Goal: Task Accomplishment & Management: Use online tool/utility

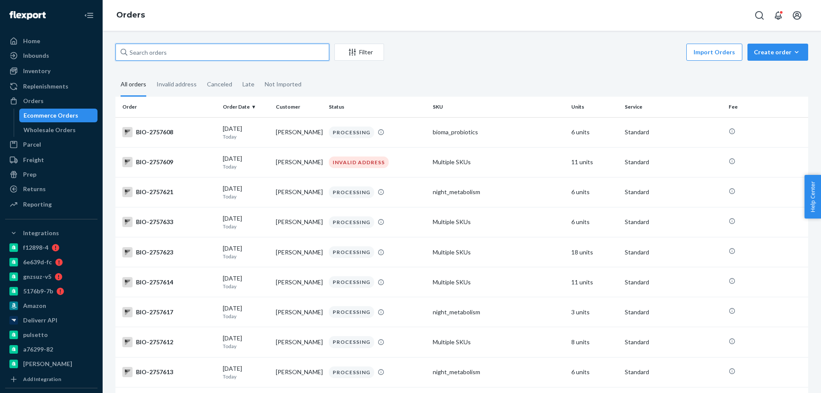
click at [170, 53] on input "text" at bounding box center [222, 52] width 214 height 17
paste input "2729702"
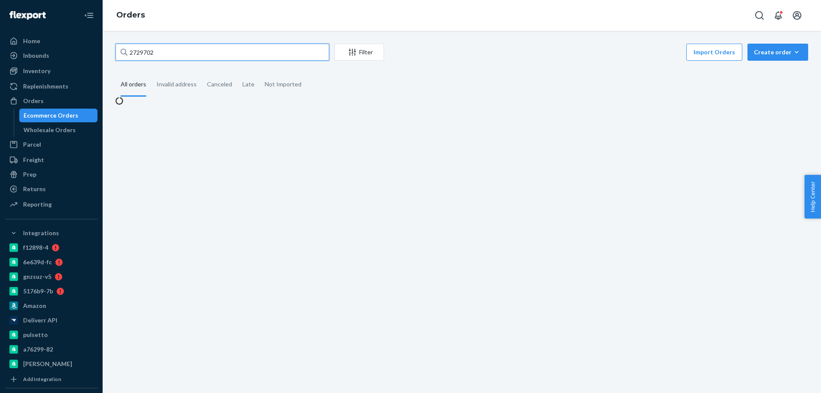
type input "2729702"
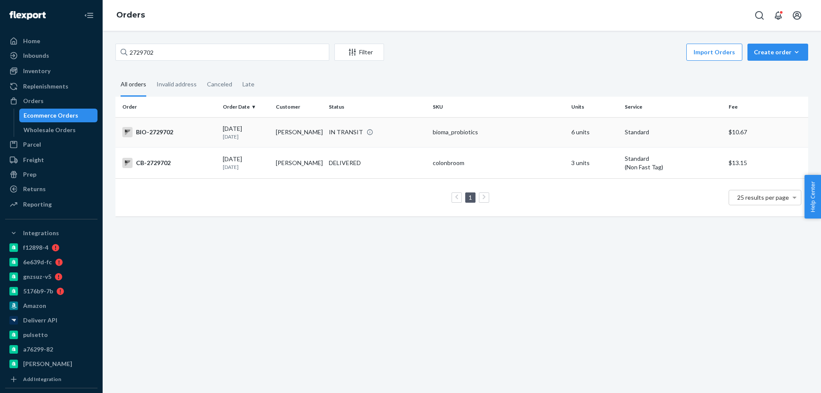
click at [196, 135] on div "BIO-2729702" at bounding box center [169, 132] width 94 height 10
click at [205, 131] on div "BIO-2729702" at bounding box center [169, 132] width 94 height 10
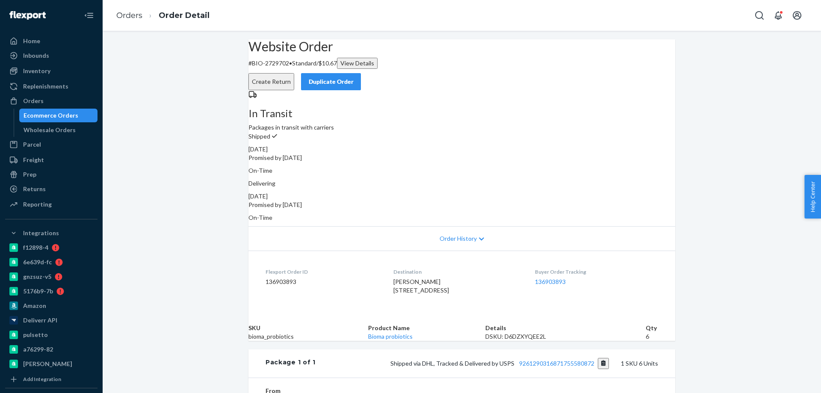
click at [294, 73] on button "Create Return" at bounding box center [271, 81] width 46 height 17
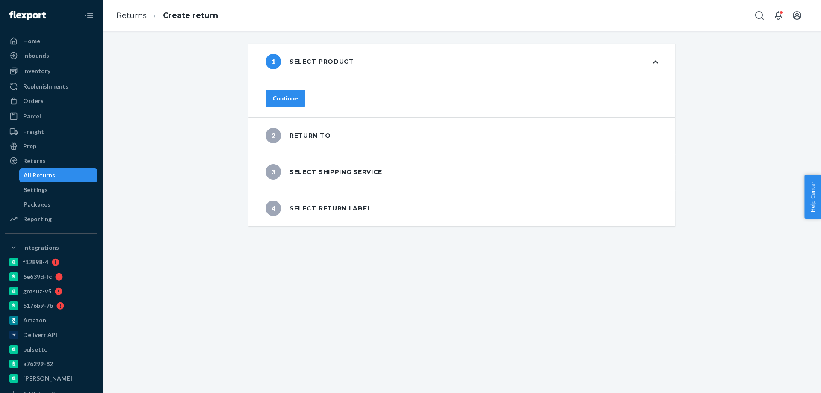
click at [305, 100] on button "Continue" at bounding box center [286, 98] width 40 height 17
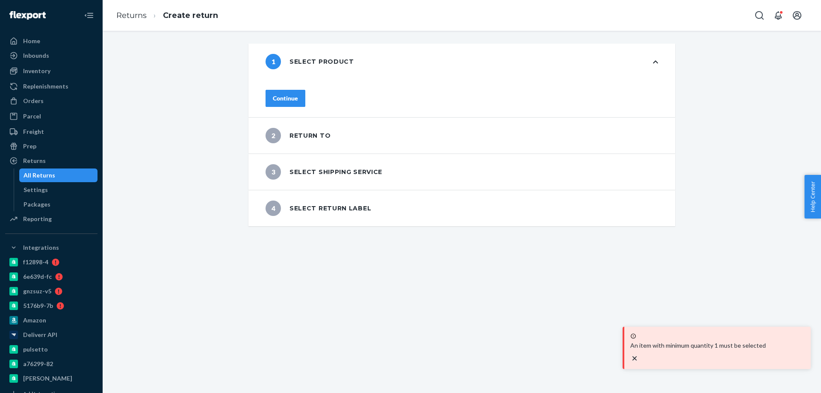
click at [307, 108] on div "Continue" at bounding box center [461, 99] width 427 height 38
click at [305, 99] on button "Continue" at bounding box center [286, 98] width 40 height 17
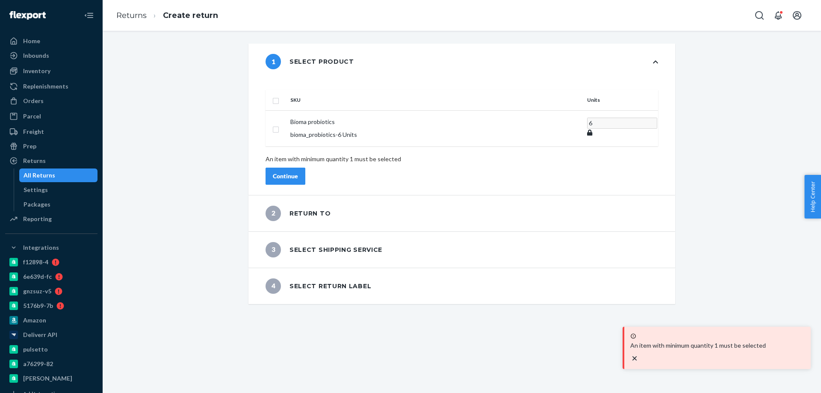
click at [287, 110] on td at bounding box center [276, 128] width 21 height 36
click at [279, 95] on input "checkbox" at bounding box center [275, 99] width 7 height 9
checkbox input "true"
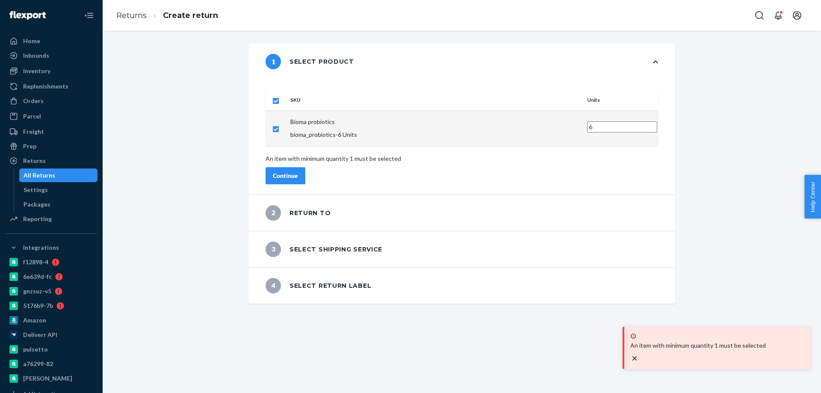
click at [298, 171] on div "Continue" at bounding box center [285, 175] width 25 height 9
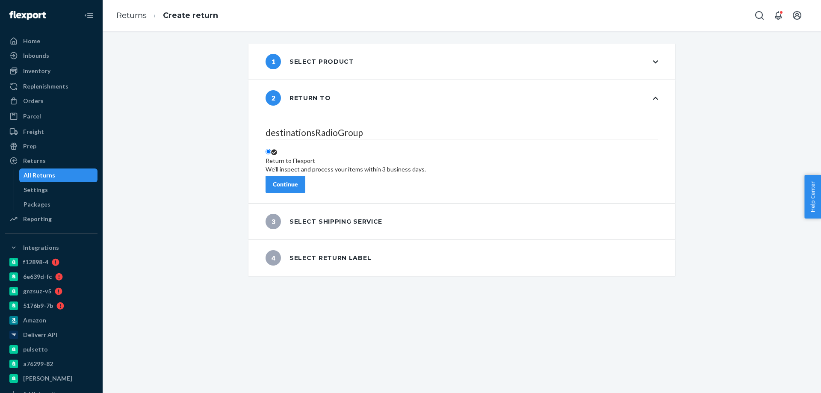
click at [305, 178] on button "Continue" at bounding box center [286, 184] width 40 height 17
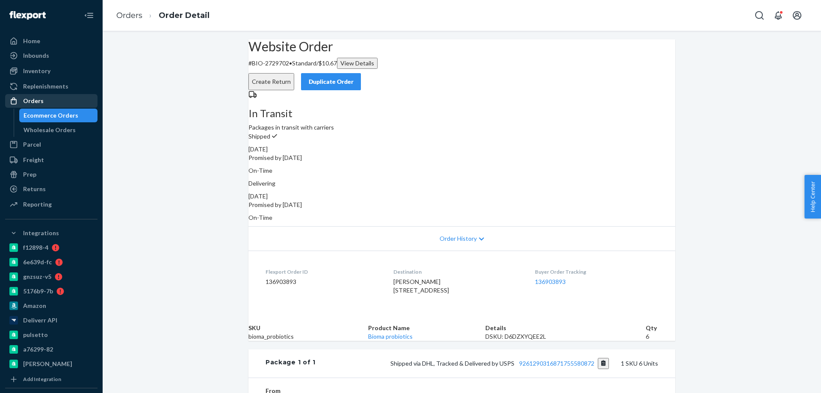
click at [58, 100] on div "Orders" at bounding box center [51, 101] width 91 height 12
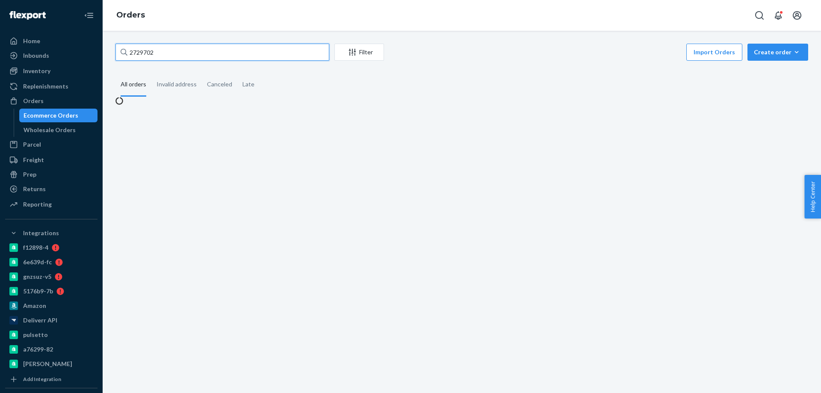
click at [198, 47] on input "2729702" at bounding box center [222, 52] width 214 height 17
paste input "679499"
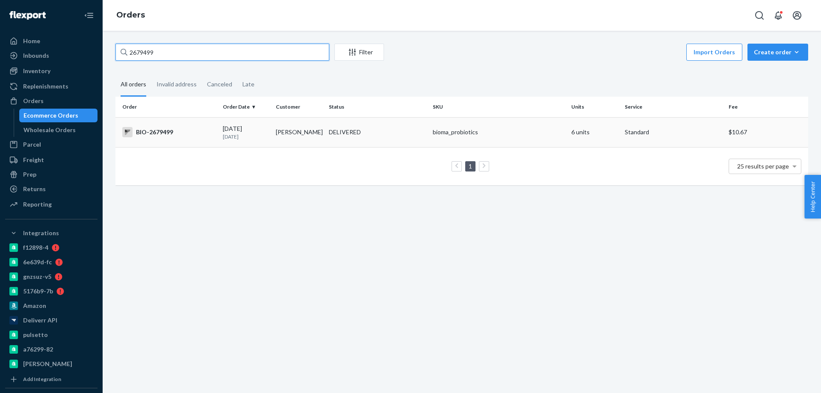
type input "2679499"
click at [294, 132] on td "[PERSON_NAME]" at bounding box center [298, 132] width 53 height 30
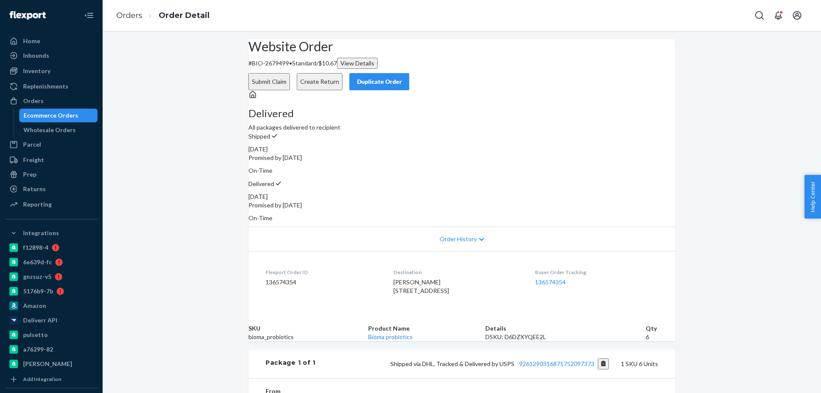
drag, startPoint x: 517, startPoint y: 72, endPoint x: 558, endPoint y: 86, distance: 42.5
click at [558, 89] on div "Website Order # BIO-2679499 • Standard / $10.67 View Details Submit Claim Creat…" at bounding box center [461, 64] width 427 height 51
click at [343, 73] on button "Create Return" at bounding box center [320, 81] width 46 height 17
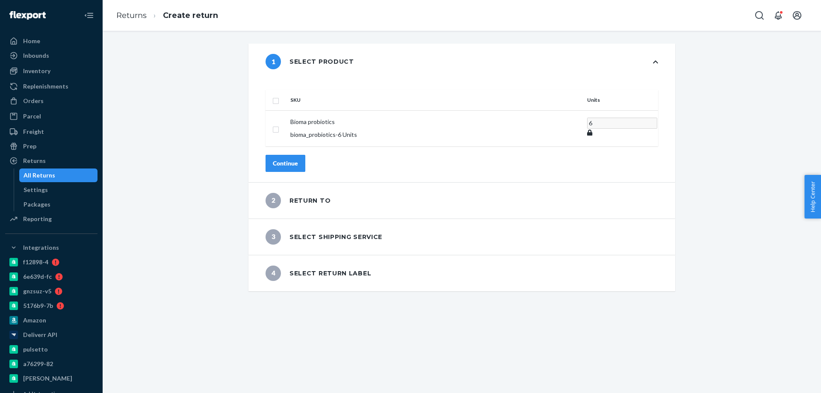
click at [312, 95] on th "SKU" at bounding box center [435, 100] width 297 height 21
click at [287, 90] on th at bounding box center [276, 100] width 21 height 21
click at [279, 95] on input "checkbox" at bounding box center [275, 99] width 7 height 9
checkbox input "true"
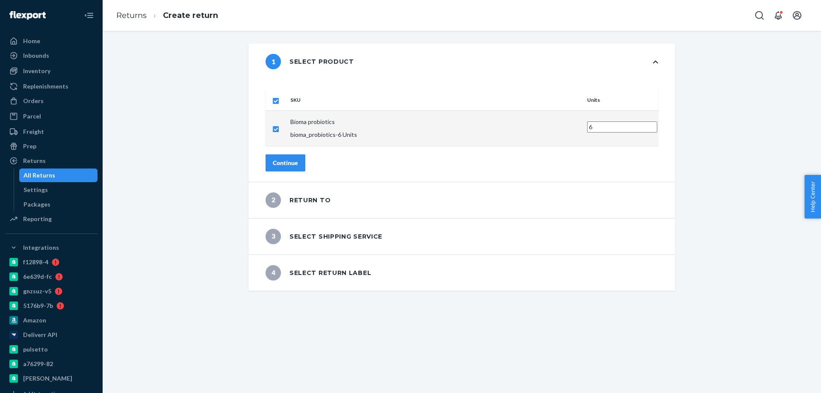
click at [298, 159] on div "Continue" at bounding box center [285, 163] width 25 height 9
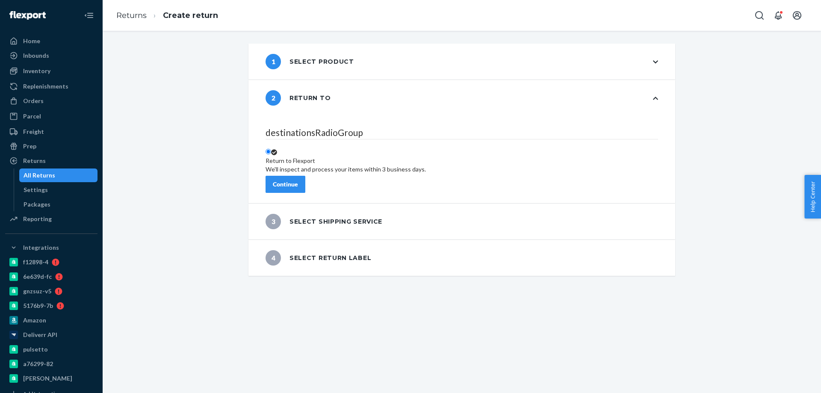
click at [305, 177] on button "Continue" at bounding box center [286, 184] width 40 height 17
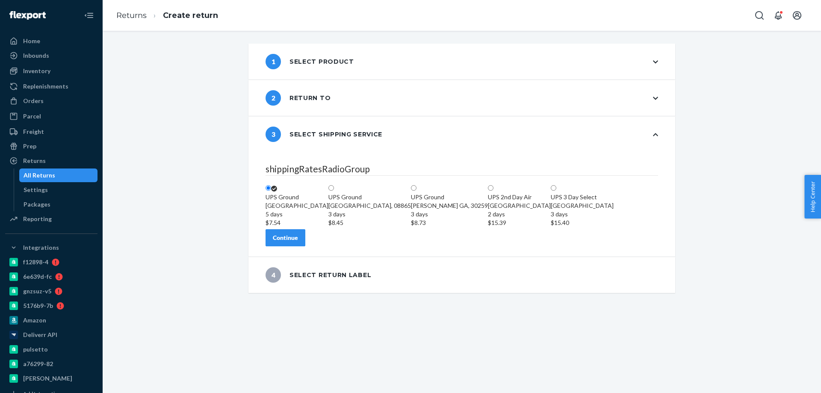
click at [305, 246] on button "Continue" at bounding box center [286, 237] width 40 height 17
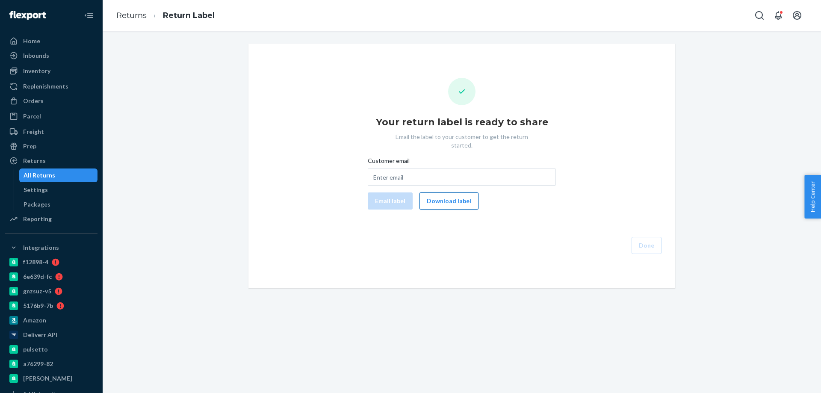
click at [458, 195] on button "Download label" at bounding box center [448, 200] width 59 height 17
